Goal: Check status: Check status

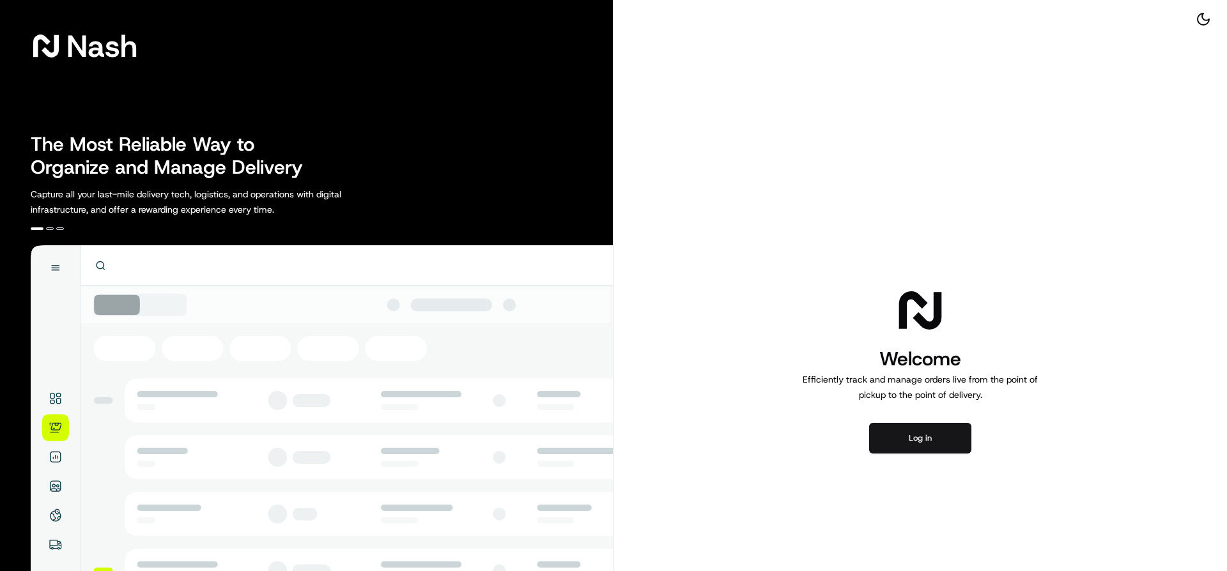
click at [912, 423] on button "Log in" at bounding box center [920, 438] width 102 height 31
